Goal: Transaction & Acquisition: Download file/media

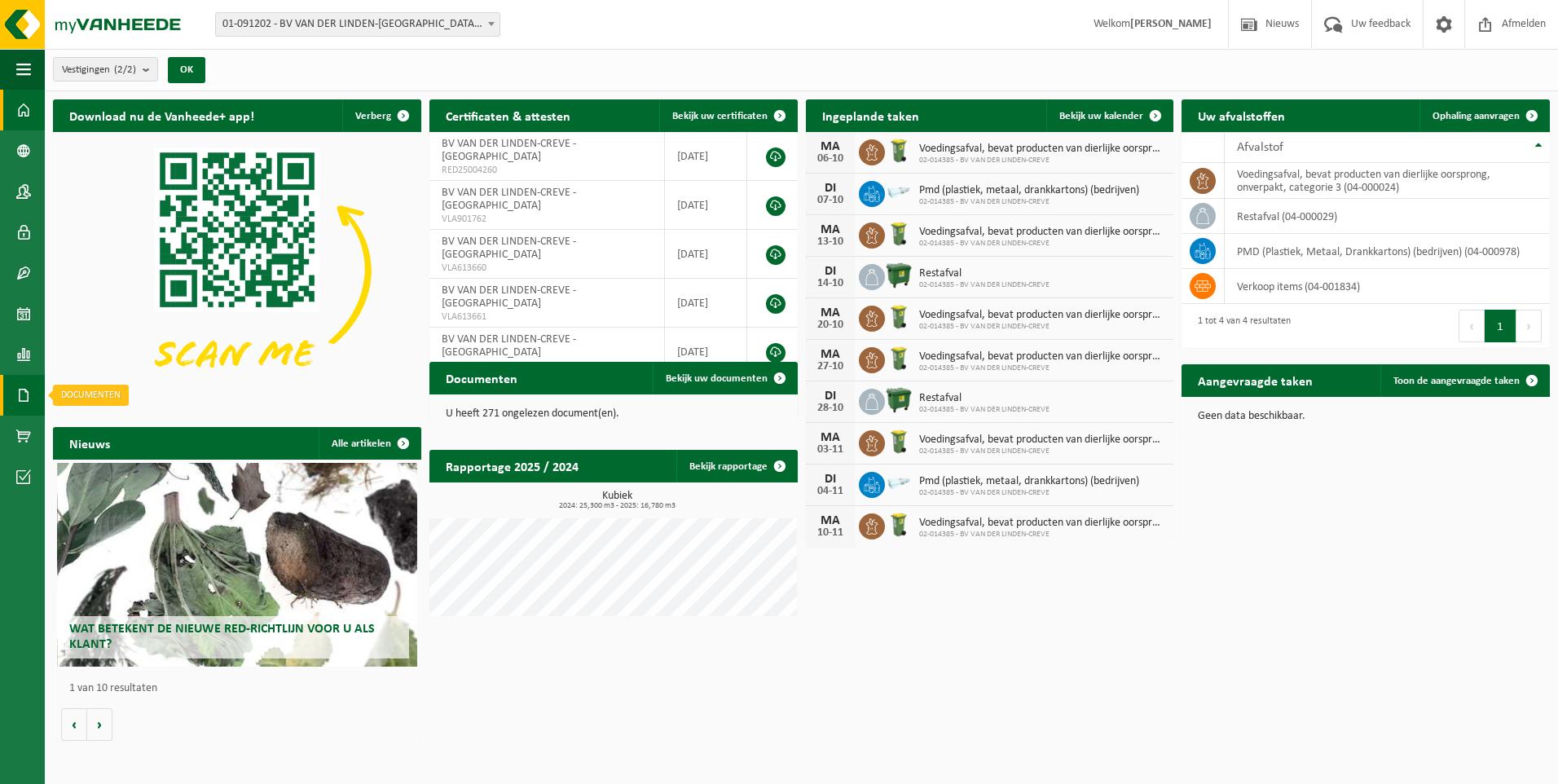
click at [20, 396] on span at bounding box center [24, 394] width 15 height 41
click at [122, 392] on span "Facturen" at bounding box center [116, 394] width 43 height 31
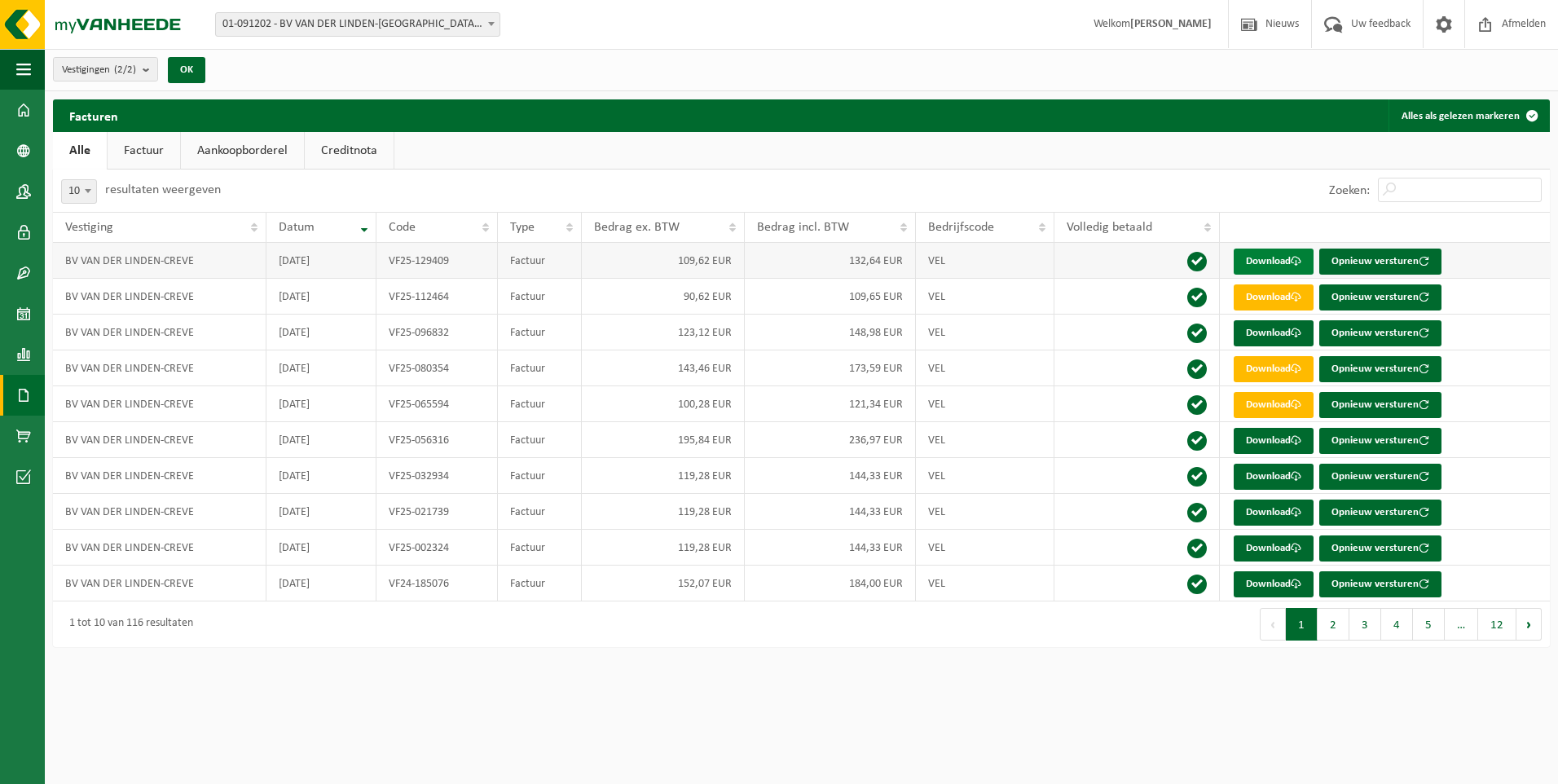
click at [1284, 257] on link "Download" at bounding box center [1274, 261] width 80 height 26
